Goal: Information Seeking & Learning: Learn about a topic

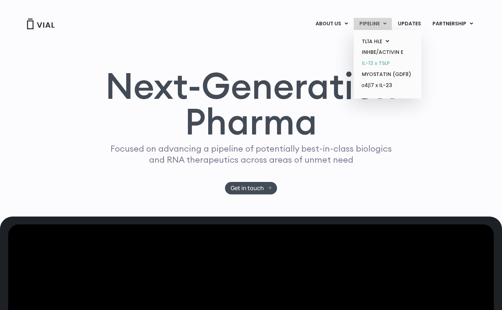
click at [365, 64] on link "IL-13 x TSLP" at bounding box center [387, 63] width 62 height 11
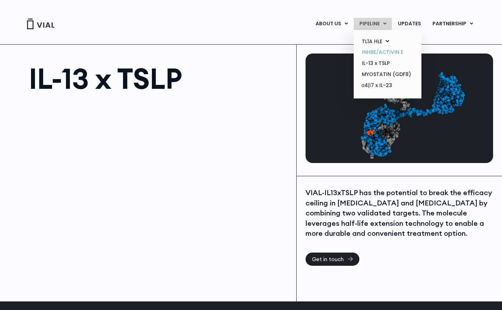
click at [375, 52] on link "INHBE/ACTIVIN E" at bounding box center [387, 52] width 62 height 11
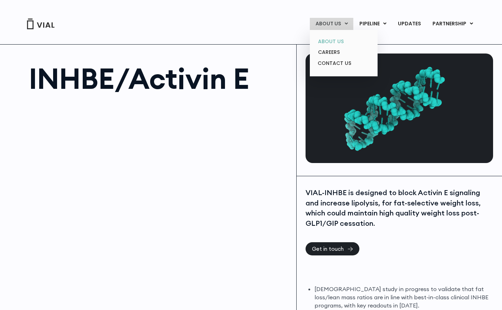
click at [329, 42] on link "ABOUT US" at bounding box center [343, 41] width 62 height 11
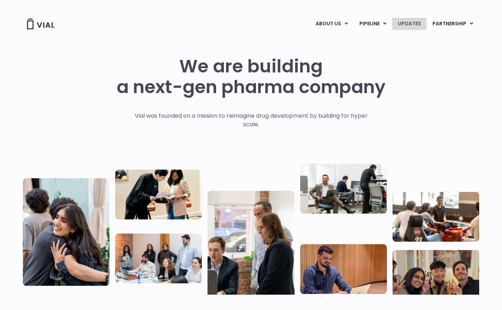
click at [420, 22] on link "UPDATES" at bounding box center [409, 24] width 34 height 12
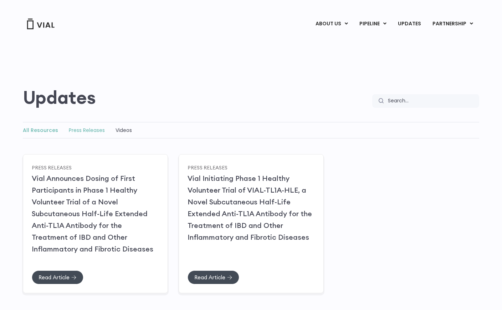
click at [78, 132] on link "Press Releases" at bounding box center [87, 130] width 36 height 7
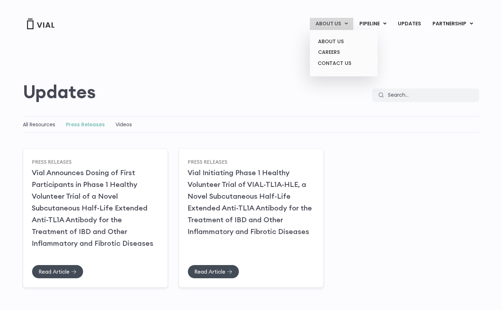
click at [332, 26] on link "ABOUT US" at bounding box center [331, 24] width 43 height 12
click at [331, 41] on link "ABOUT US" at bounding box center [343, 41] width 62 height 11
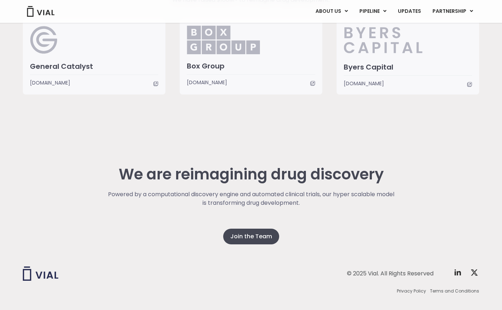
scroll to position [1779, 0]
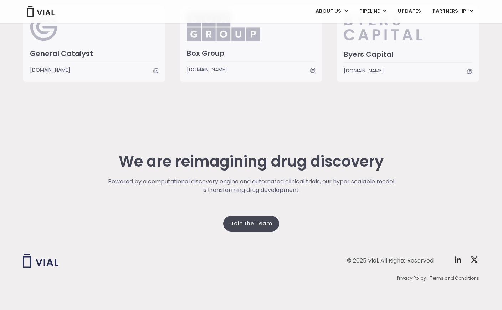
click at [452, 259] on div "© 2025 Vial. All Rights Reserved Twitter X Logo" at bounding box center [366, 260] width 226 height 14
click at [459, 263] on icon at bounding box center [457, 259] width 9 height 9
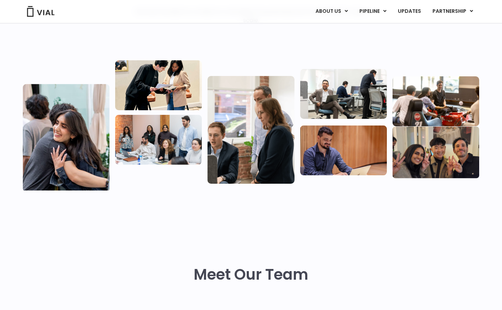
scroll to position [0, 0]
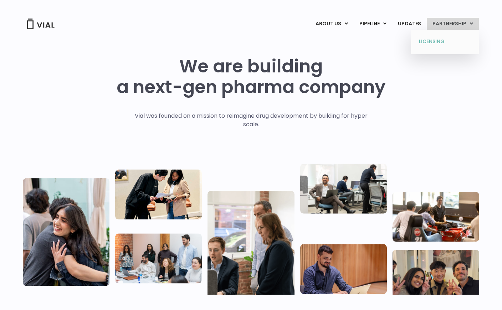
click at [432, 40] on link "LICENSING" at bounding box center [444, 41] width 62 height 11
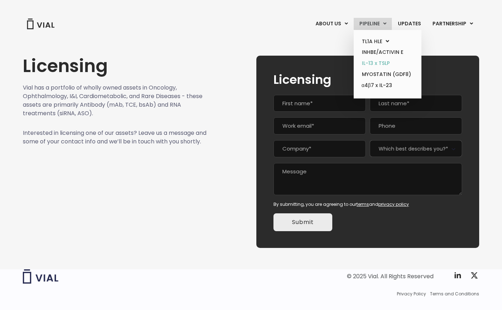
click at [370, 61] on link "IL-13 x TSLP" at bounding box center [387, 63] width 62 height 11
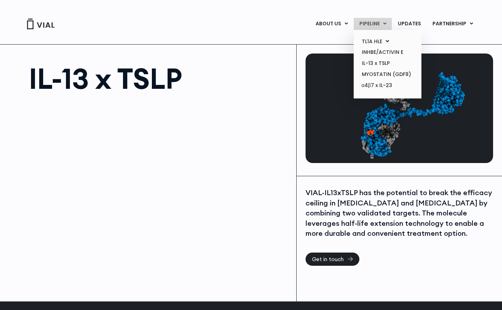
click at [379, 25] on link "PIPELINE" at bounding box center [373, 24] width 38 height 12
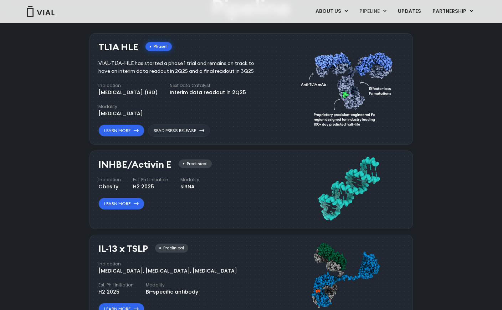
scroll to position [457, 0]
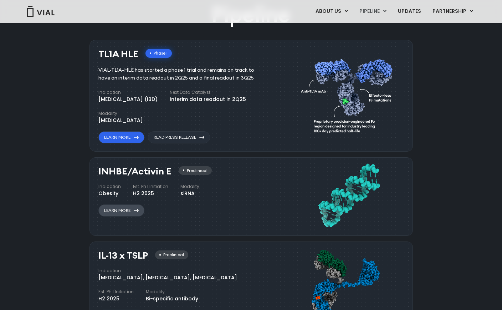
click at [139, 207] on link "Learn More" at bounding box center [121, 210] width 46 height 12
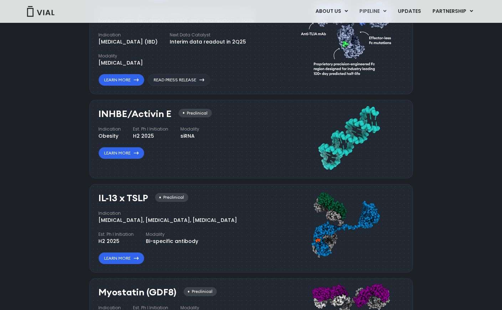
scroll to position [564, 0]
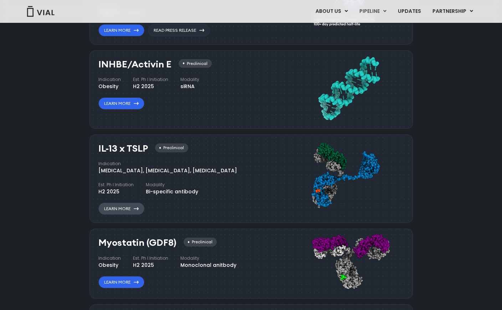
click at [128, 205] on link "Learn More" at bounding box center [121, 208] width 46 height 12
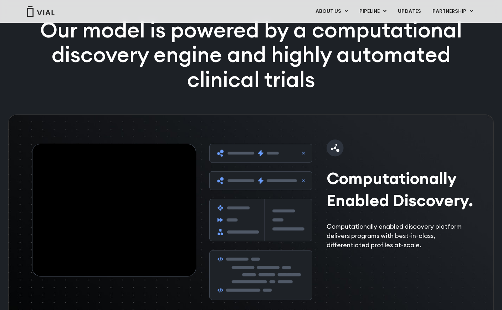
scroll to position [991, 0]
